Goal: Information Seeking & Learning: Learn about a topic

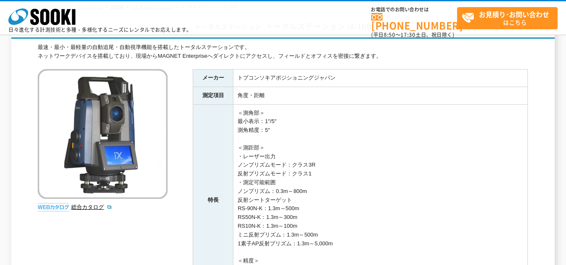
scroll to position [42, 0]
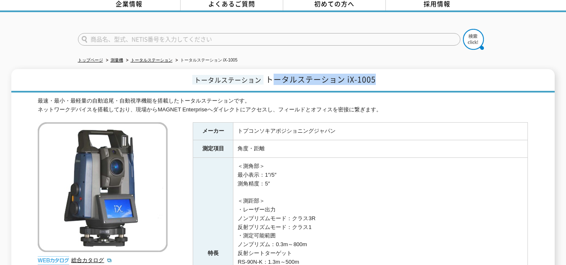
drag, startPoint x: 270, startPoint y: 75, endPoint x: 393, endPoint y: 75, distance: 122.4
click at [393, 75] on h1 "トータルステーション トータルステーション iX-1005" at bounding box center [283, 80] width 544 height 23
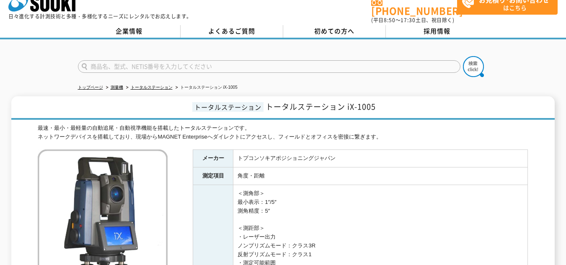
scroll to position [0, 0]
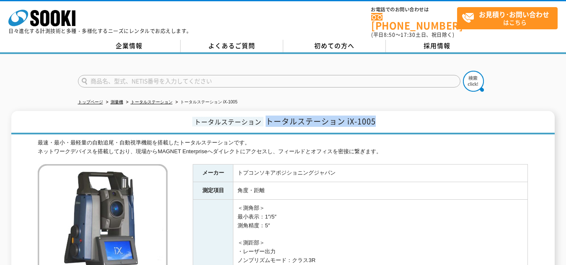
drag, startPoint x: 267, startPoint y: 116, endPoint x: 384, endPoint y: 118, distance: 116.6
click at [384, 118] on h1 "トータルステーション トータルステーション iX-1005" at bounding box center [283, 122] width 544 height 23
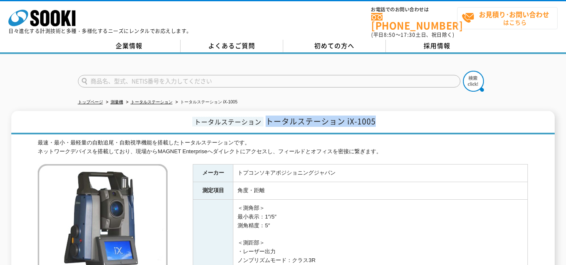
copy span "トータルステーション iX-1005"
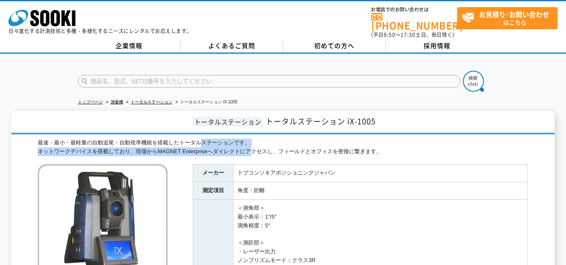
drag, startPoint x: 201, startPoint y: 135, endPoint x: 248, endPoint y: 147, distance: 48.8
click at [248, 147] on div "最速・最小・最軽量の自動追尾・自動視準機能を搭載したトータルステーションです。 ネットワークデバイスを搭載しており、現場からMAGNET Enterprise…" at bounding box center [283, 148] width 490 height 18
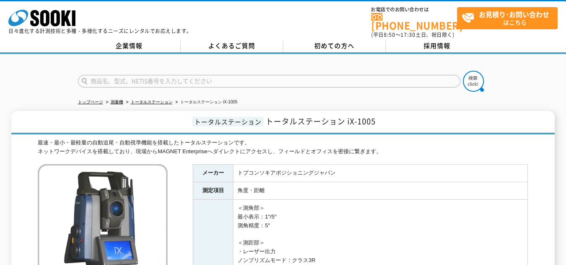
click at [263, 148] on div "最速・最小・最軽量の自動追尾・自動視準機能を搭載したトータルステーションです。 ネットワークデバイスを搭載しており、現場からMAGNET Enterprise…" at bounding box center [283, 148] width 490 height 18
